Goal: Task Accomplishment & Management: Manage account settings

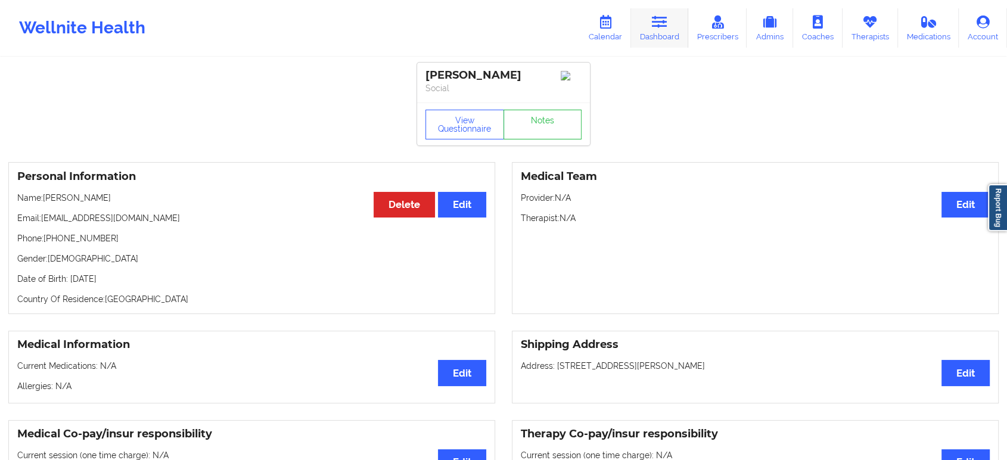
click at [672, 27] on link "Dashboard" at bounding box center [659, 27] width 57 height 39
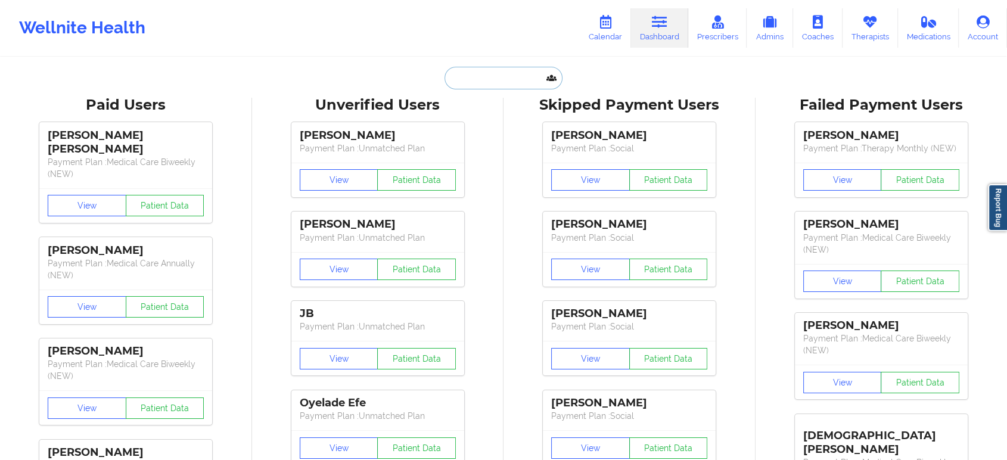
click at [502, 83] on input "text" at bounding box center [503, 78] width 118 height 23
paste input "enriqueztwb@gmail.com"
type input "enriqueztwb@gmail.com"
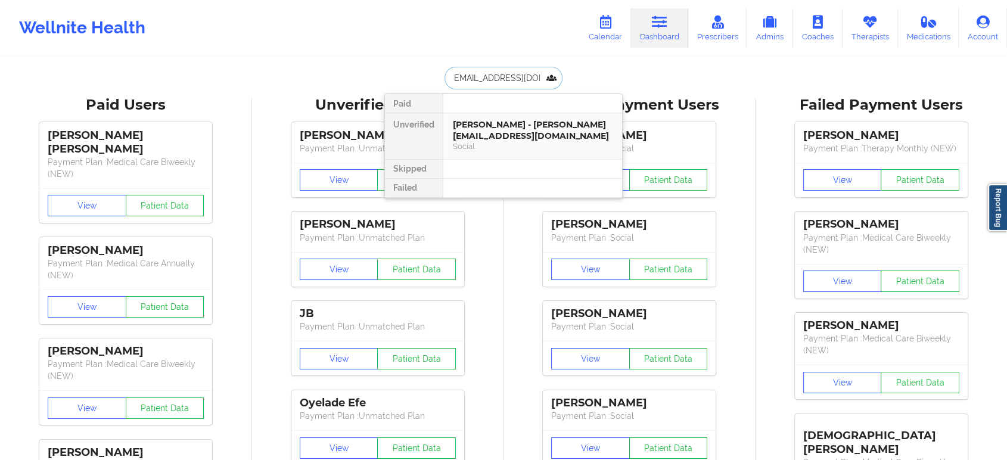
click at [521, 137] on div "LOUIS ALLRED - enriqueztwb@gmail.com" at bounding box center [533, 130] width 160 height 22
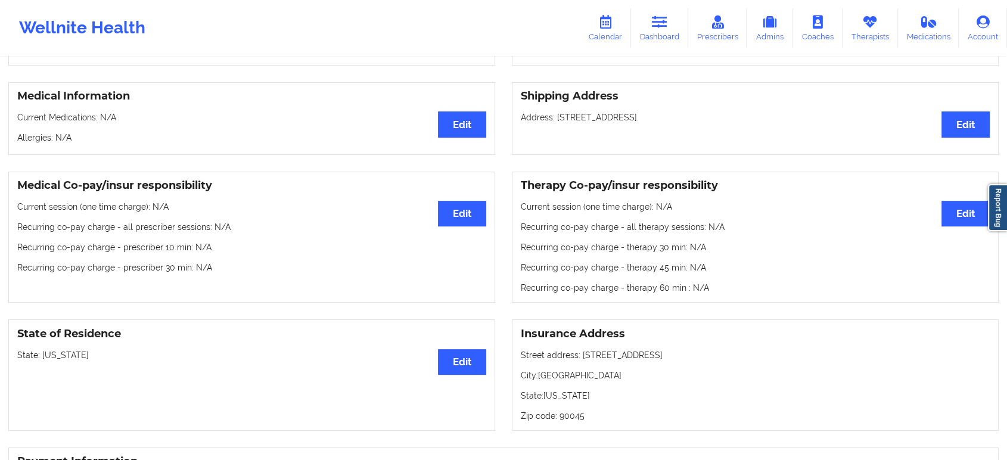
scroll to position [283, 0]
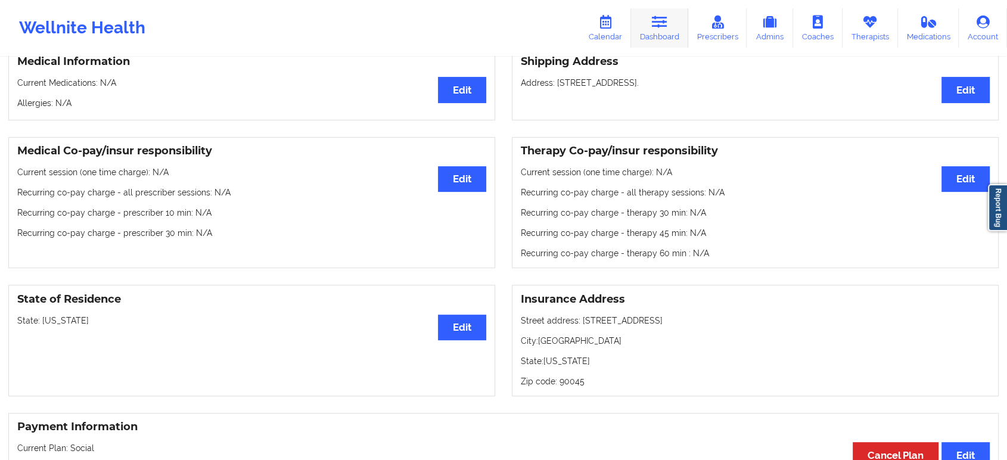
click at [653, 13] on link "Dashboard" at bounding box center [659, 27] width 57 height 39
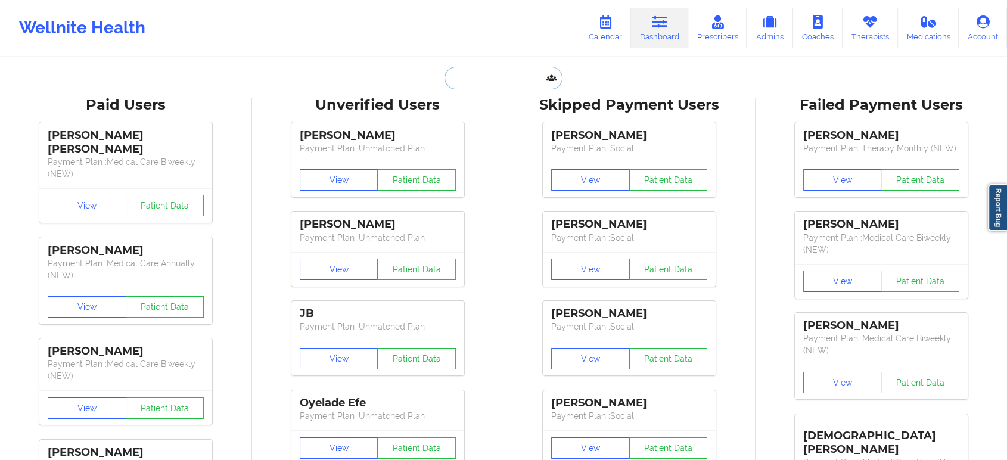
click at [487, 79] on input "text" at bounding box center [503, 78] width 118 height 23
paste input "blake.ashley.n@gmail.com"
type input "blake.ashley.n@gmail.com"
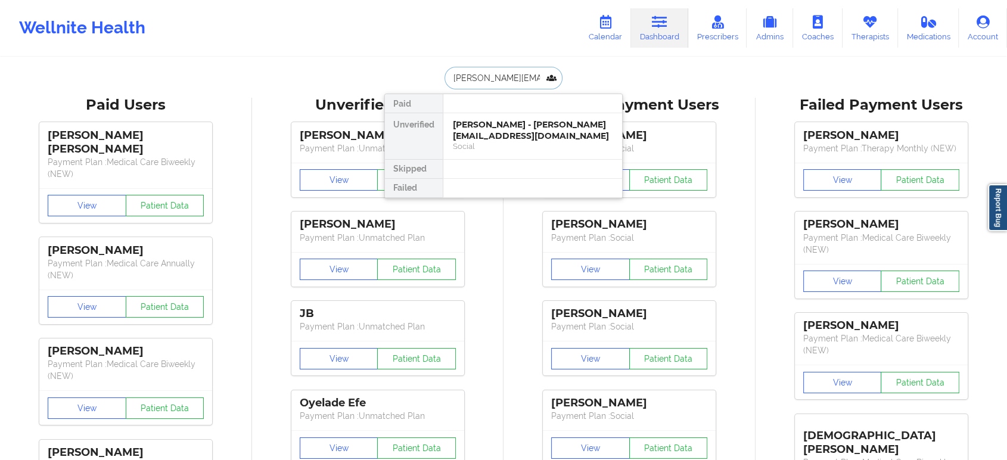
scroll to position [0, 8]
click at [508, 123] on div "ASHLEY Blake - blake.ashley.n@gmail.com" at bounding box center [533, 130] width 160 height 22
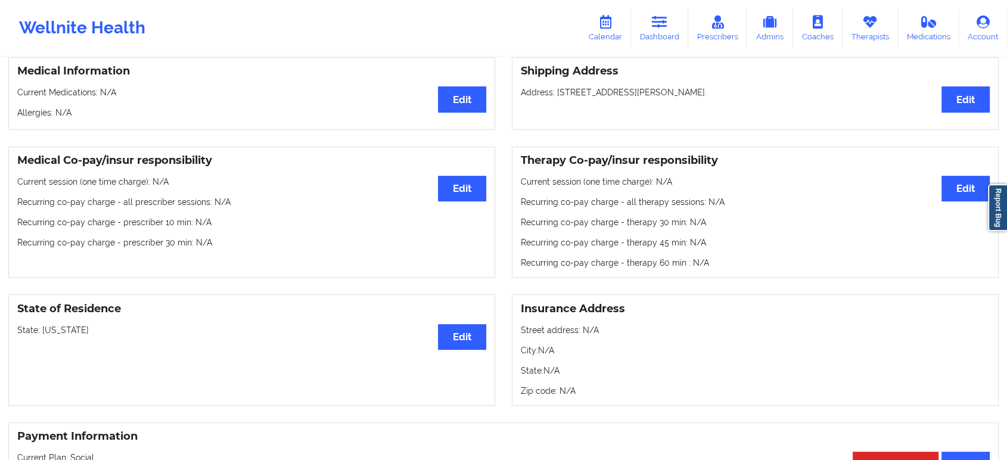
scroll to position [313, 0]
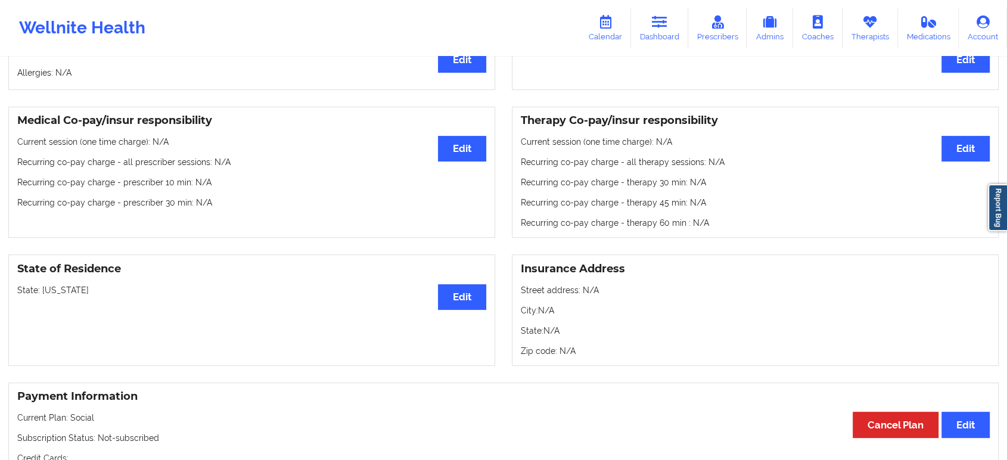
click at [59, 293] on p "State: Georgia" at bounding box center [251, 290] width 469 height 12
copy p "Georgia"
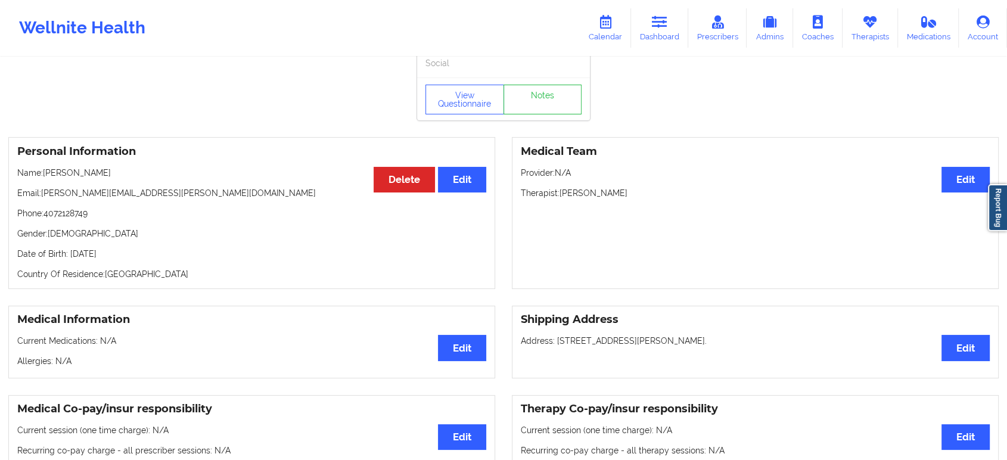
scroll to position [0, 0]
